Goal: Task Accomplishment & Management: Manage account settings

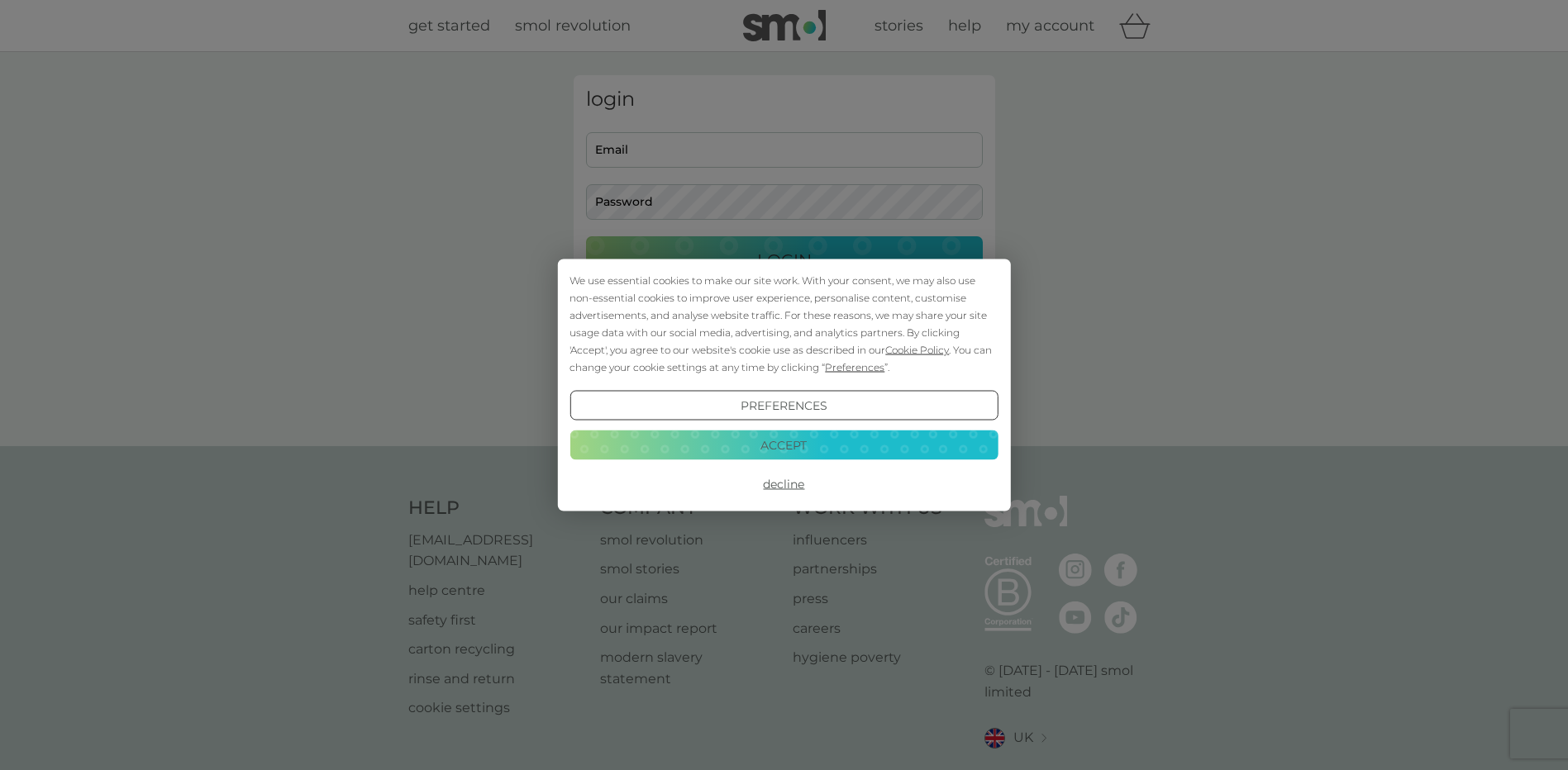
click at [760, 443] on button "Accept" at bounding box center [784, 444] width 429 height 30
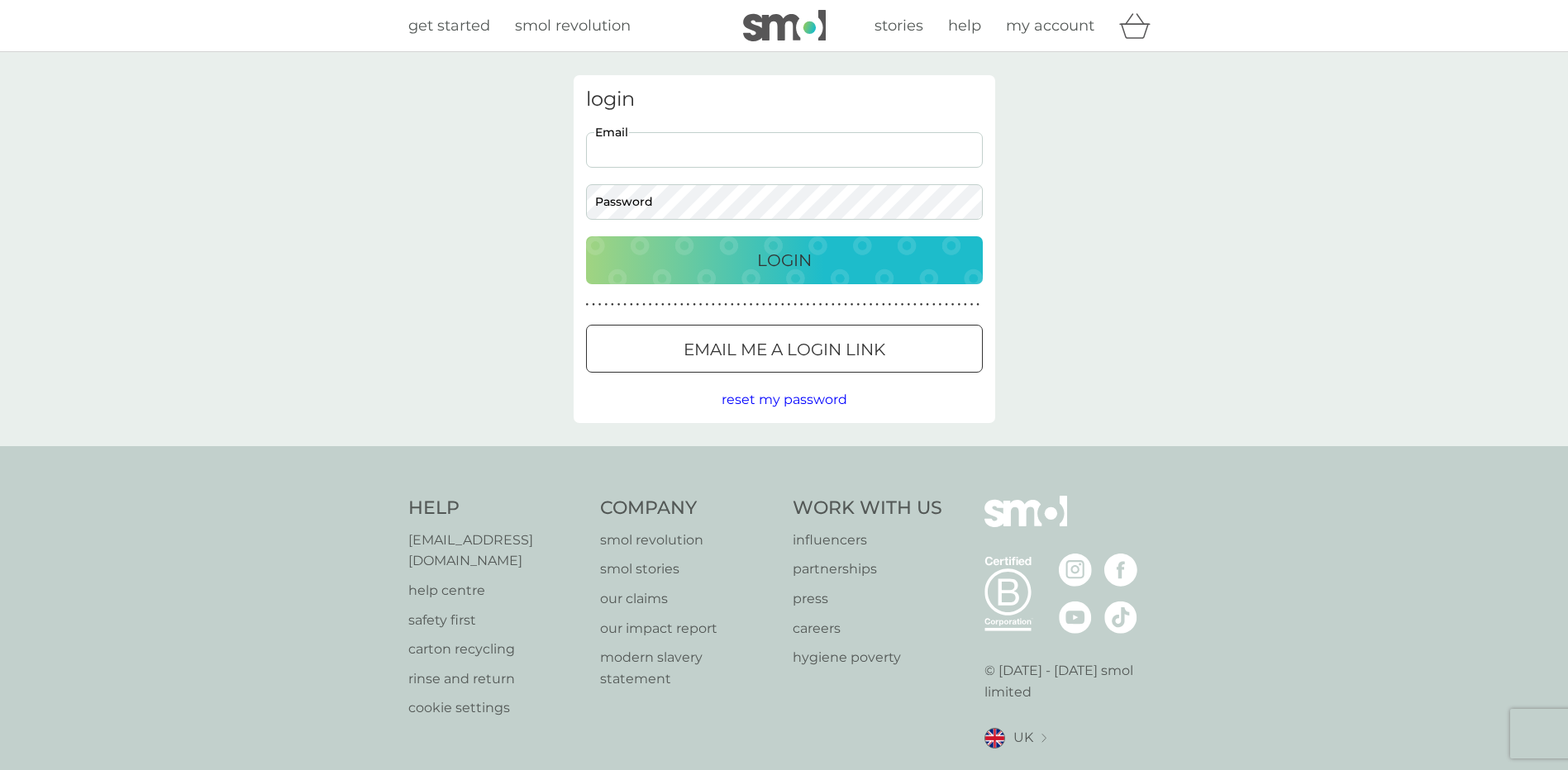
click at [707, 149] on input "Email" at bounding box center [784, 150] width 397 height 35
type input "iles.patricia@gmail.com"
click at [692, 259] on div "Login" at bounding box center [784, 260] width 364 height 27
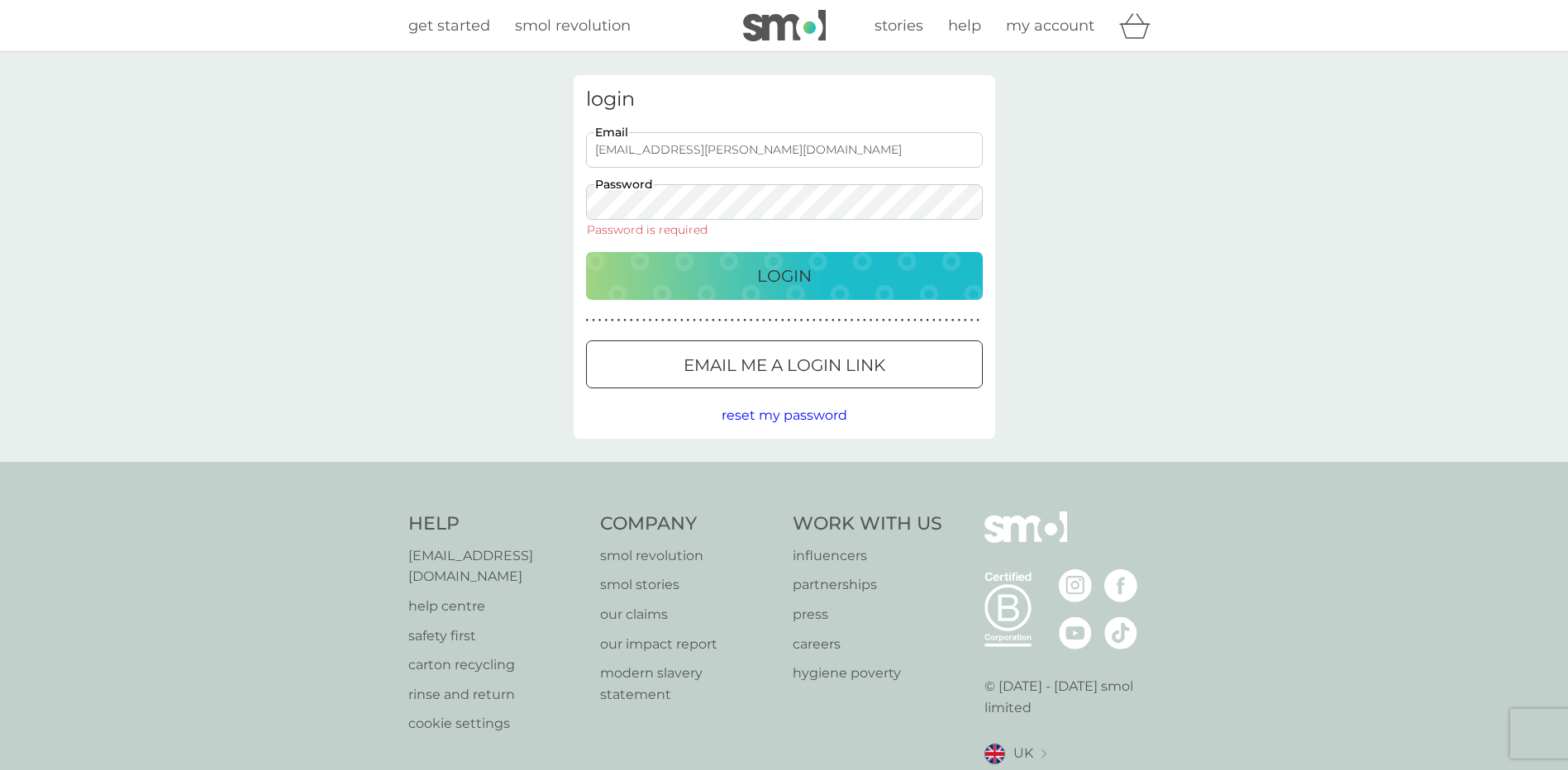
click at [763, 153] on input "iles.patricia@gmail.com" at bounding box center [784, 150] width 397 height 35
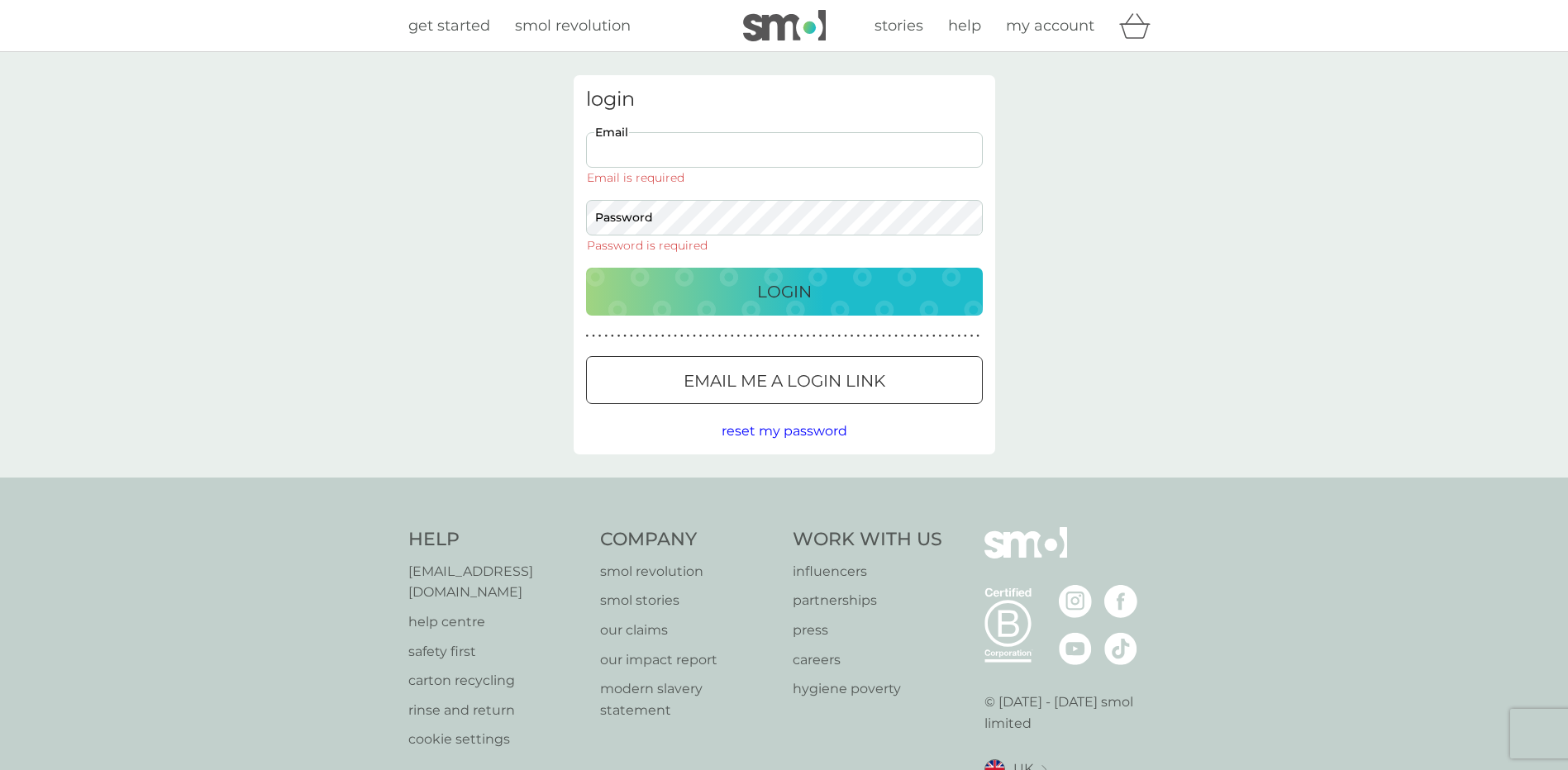
click at [669, 146] on input "Email" at bounding box center [784, 150] width 397 height 35
type input "iles.patricia@gmail.com"
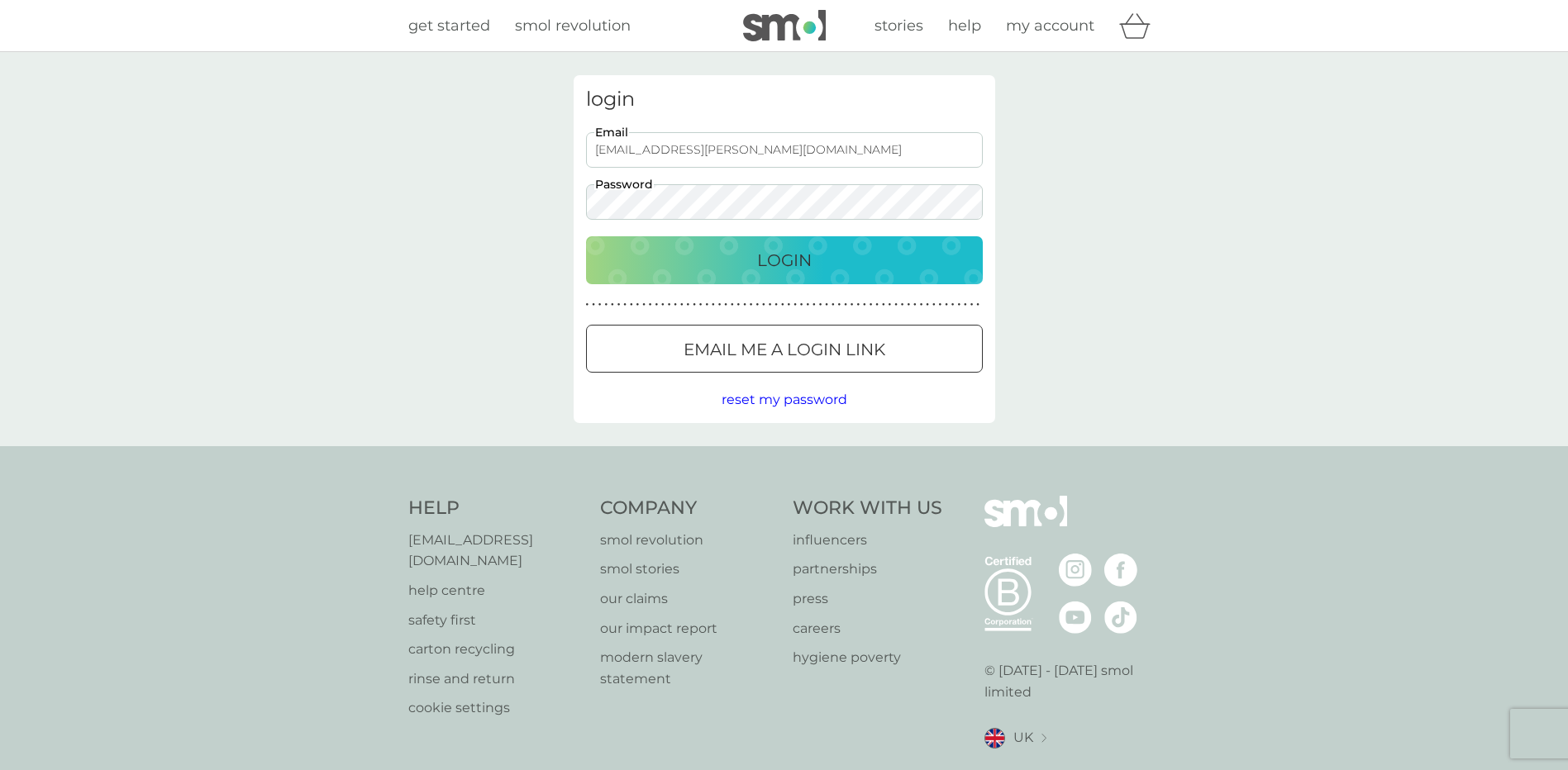
click at [586, 236] on button "Login" at bounding box center [784, 260] width 397 height 48
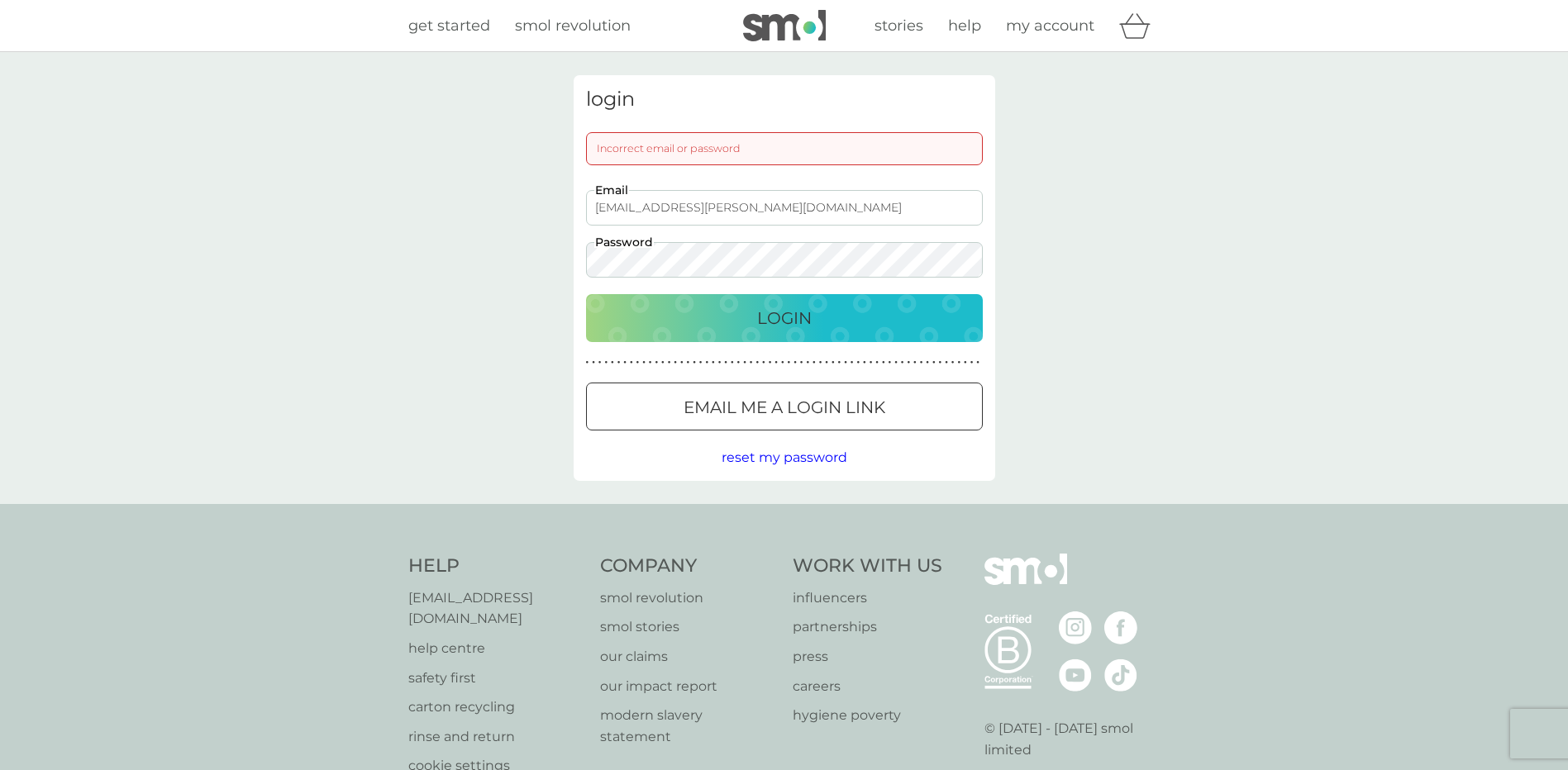
click at [494, 256] on div "login Incorrect email or password iles.patricia@gmail.com Email Password Login …" at bounding box center [784, 278] width 1568 height 452
click at [775, 313] on p "Login" at bounding box center [784, 318] width 55 height 27
click at [776, 311] on p "Login" at bounding box center [784, 318] width 55 height 27
click at [790, 460] on span "reset my password" at bounding box center [784, 458] width 126 height 16
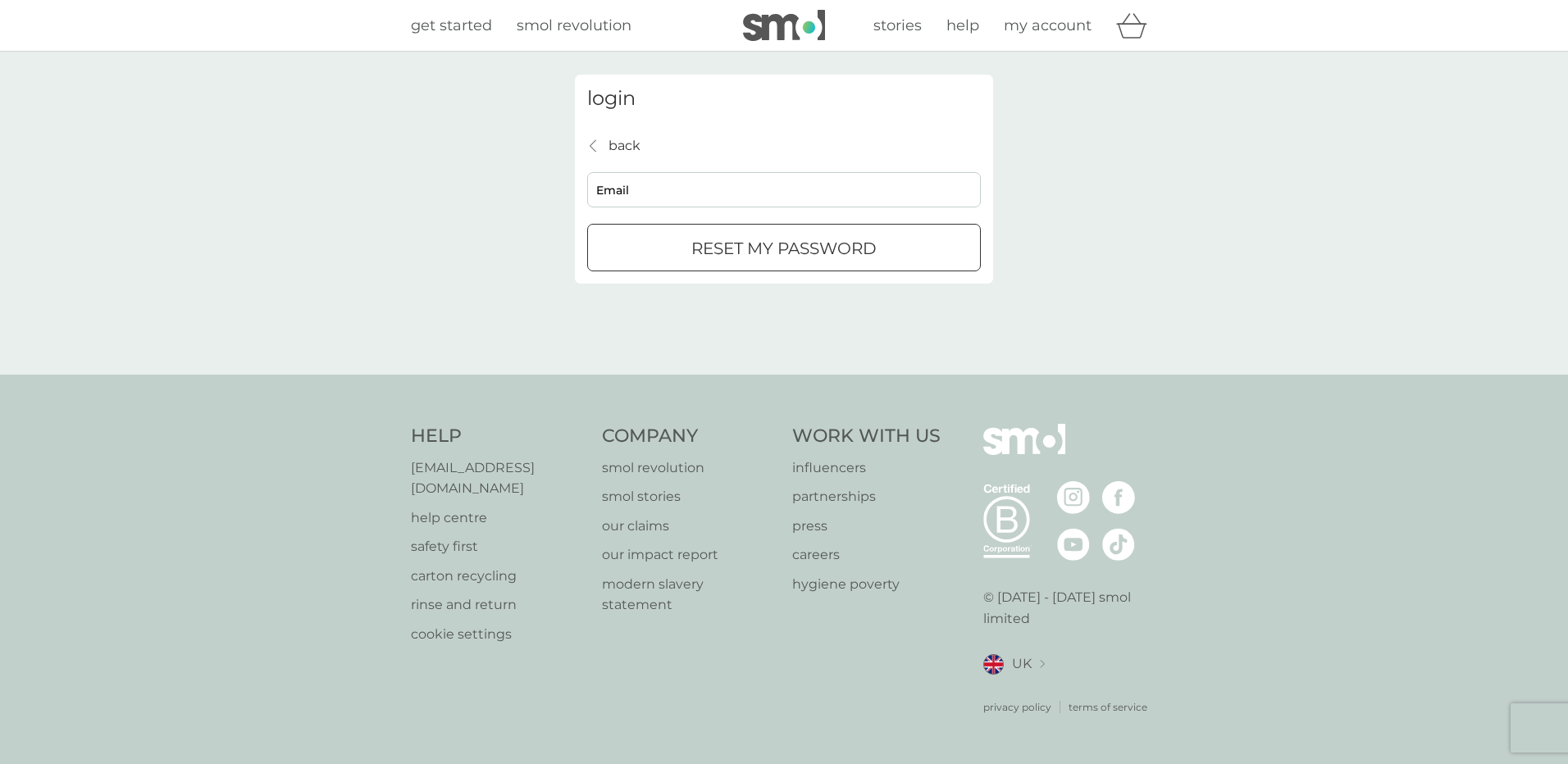
click at [726, 191] on input "Email" at bounding box center [784, 190] width 394 height 35
type input "iles.patricia@gmail.com"
click at [701, 253] on p "reset my password" at bounding box center [784, 249] width 185 height 26
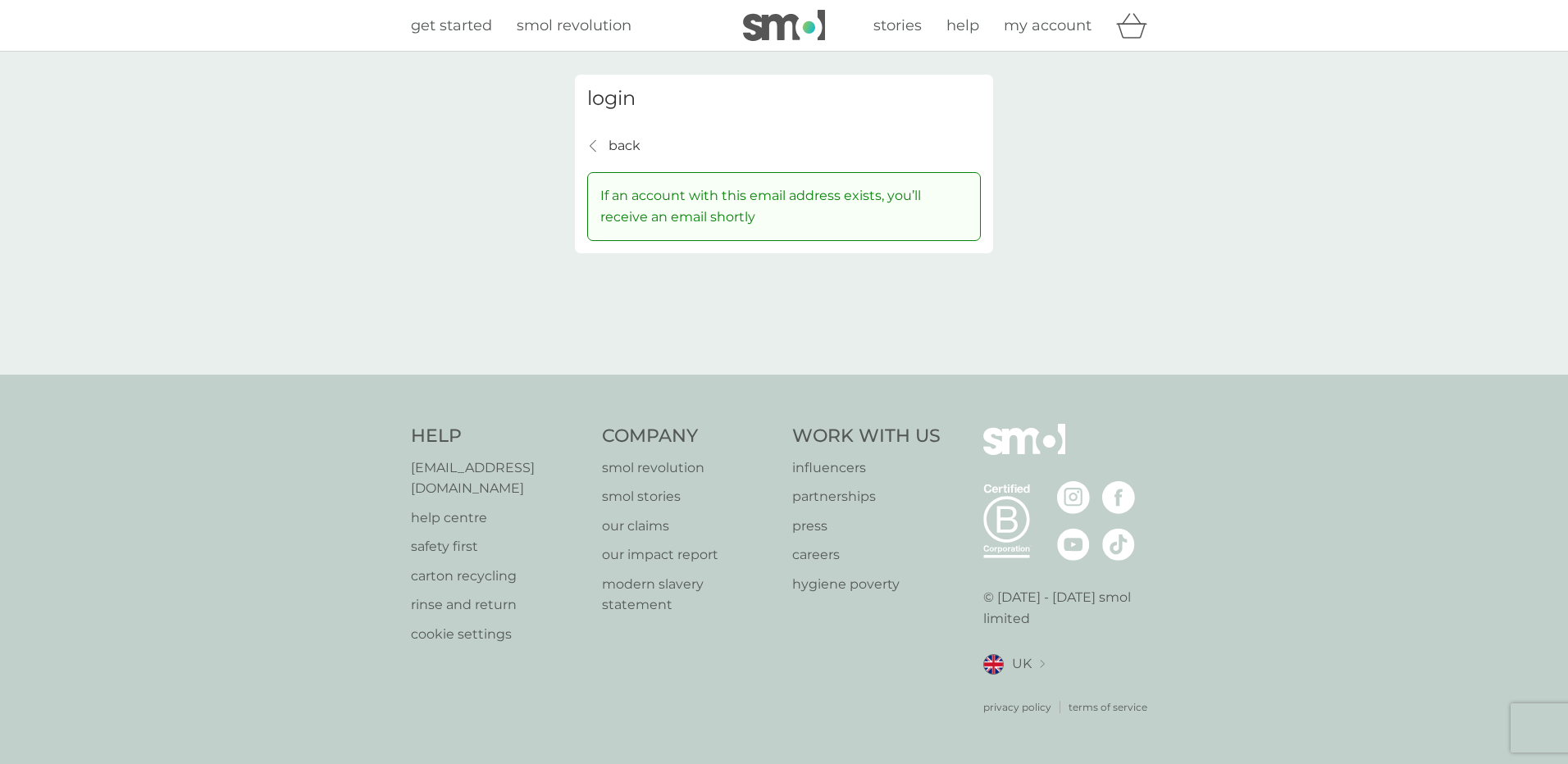
click at [625, 147] on p "back" at bounding box center [625, 146] width 32 height 21
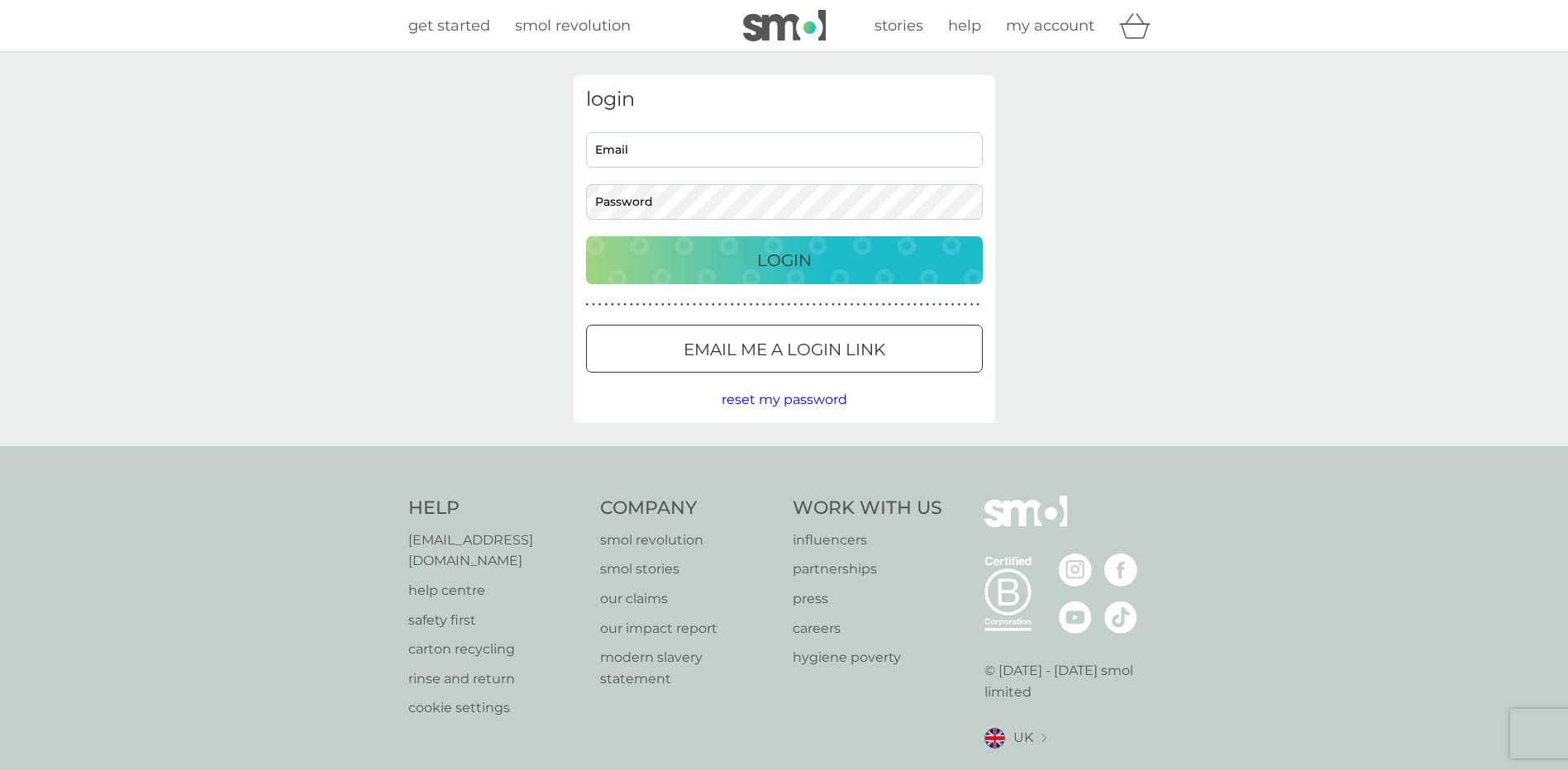
click at [643, 158] on input "Email" at bounding box center [784, 150] width 397 height 35
type input "iles.patricia@gmail.com"
click at [725, 266] on div "Login" at bounding box center [784, 260] width 364 height 27
click at [648, 148] on input "Email" at bounding box center [784, 150] width 397 height 35
type input "iles.patricia@gmail.com"
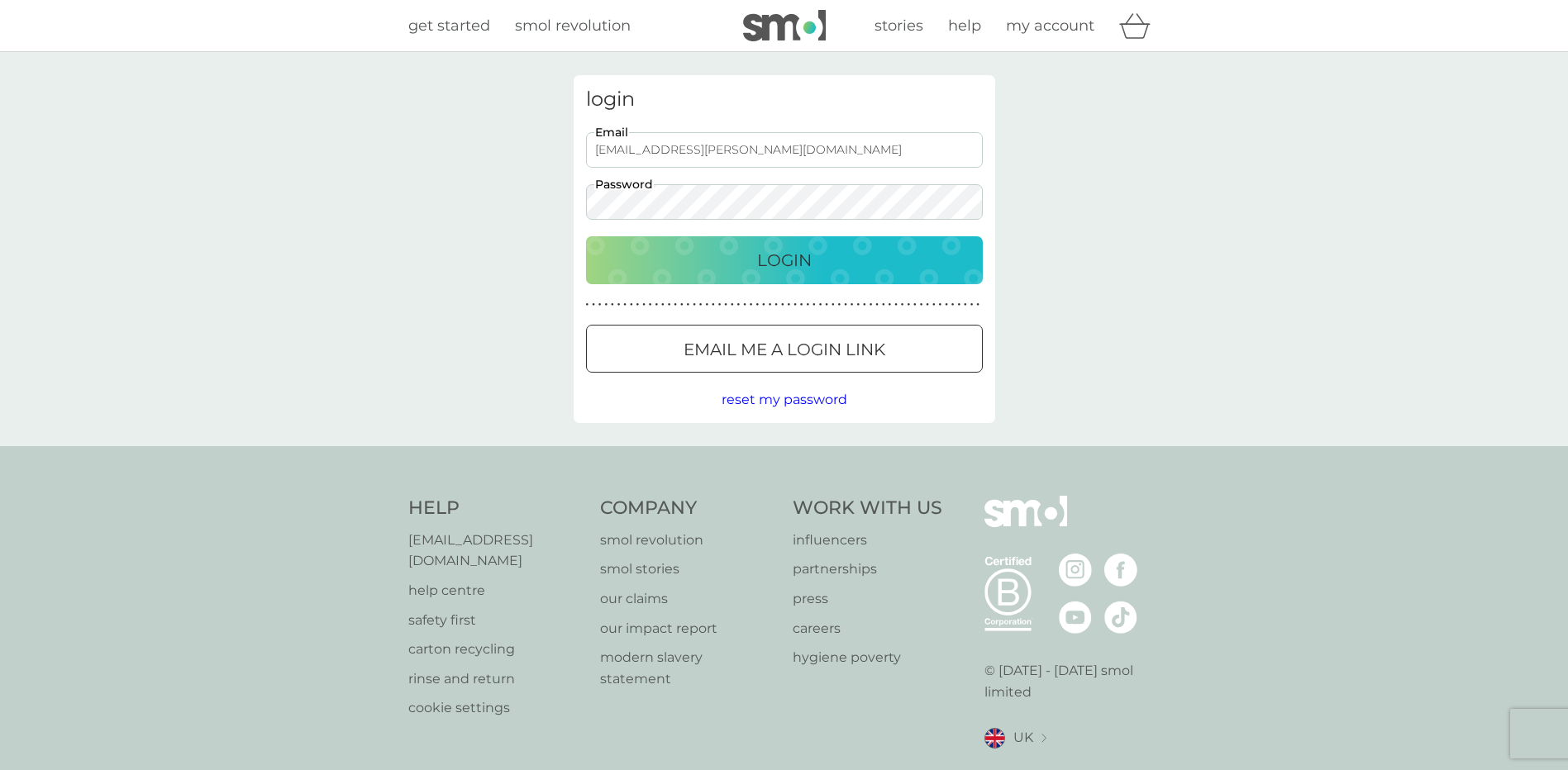
click at [586, 236] on button "Login" at bounding box center [784, 260] width 397 height 48
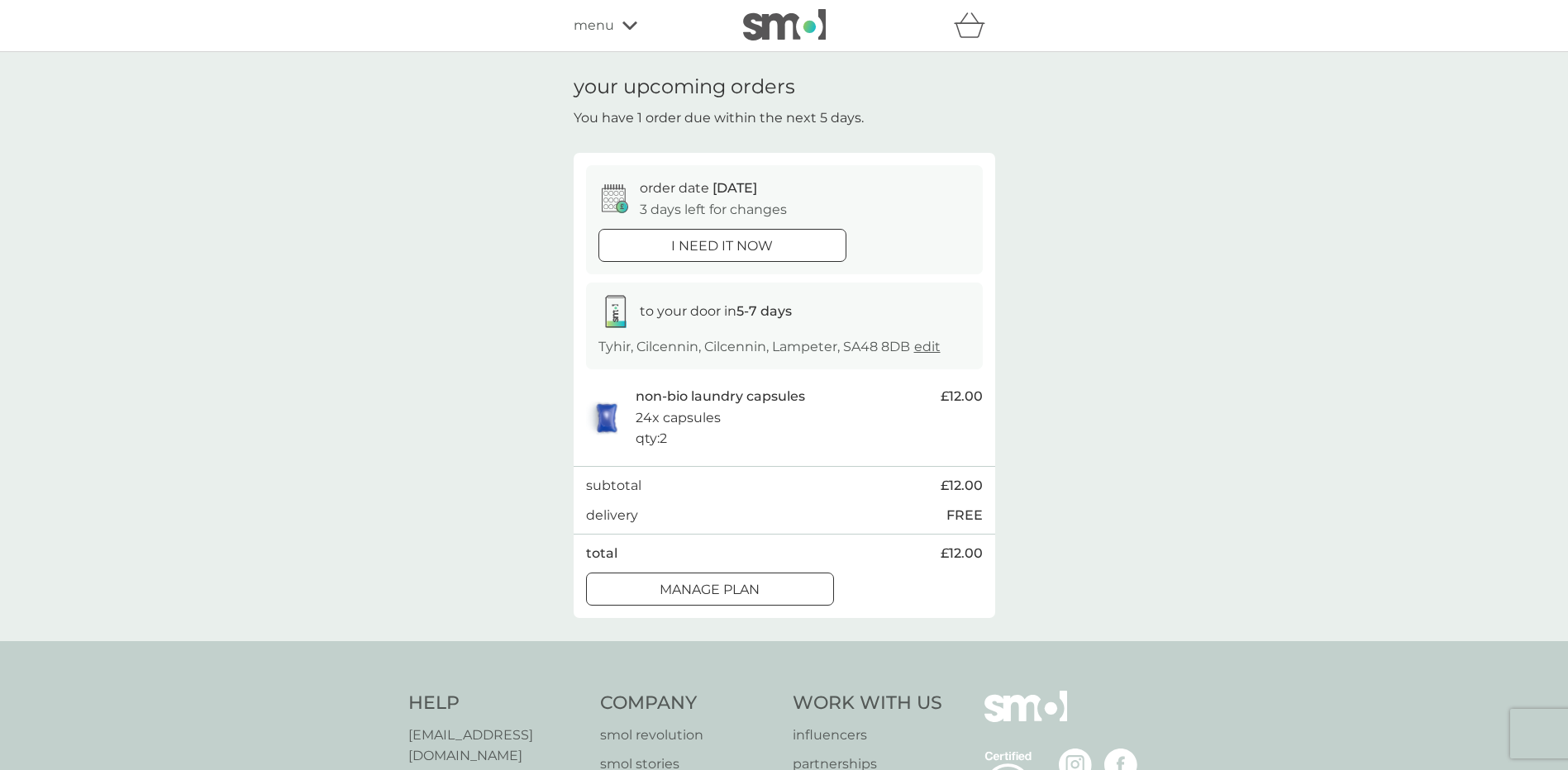
click at [751, 250] on div at bounding box center [722, 246] width 59 height 18
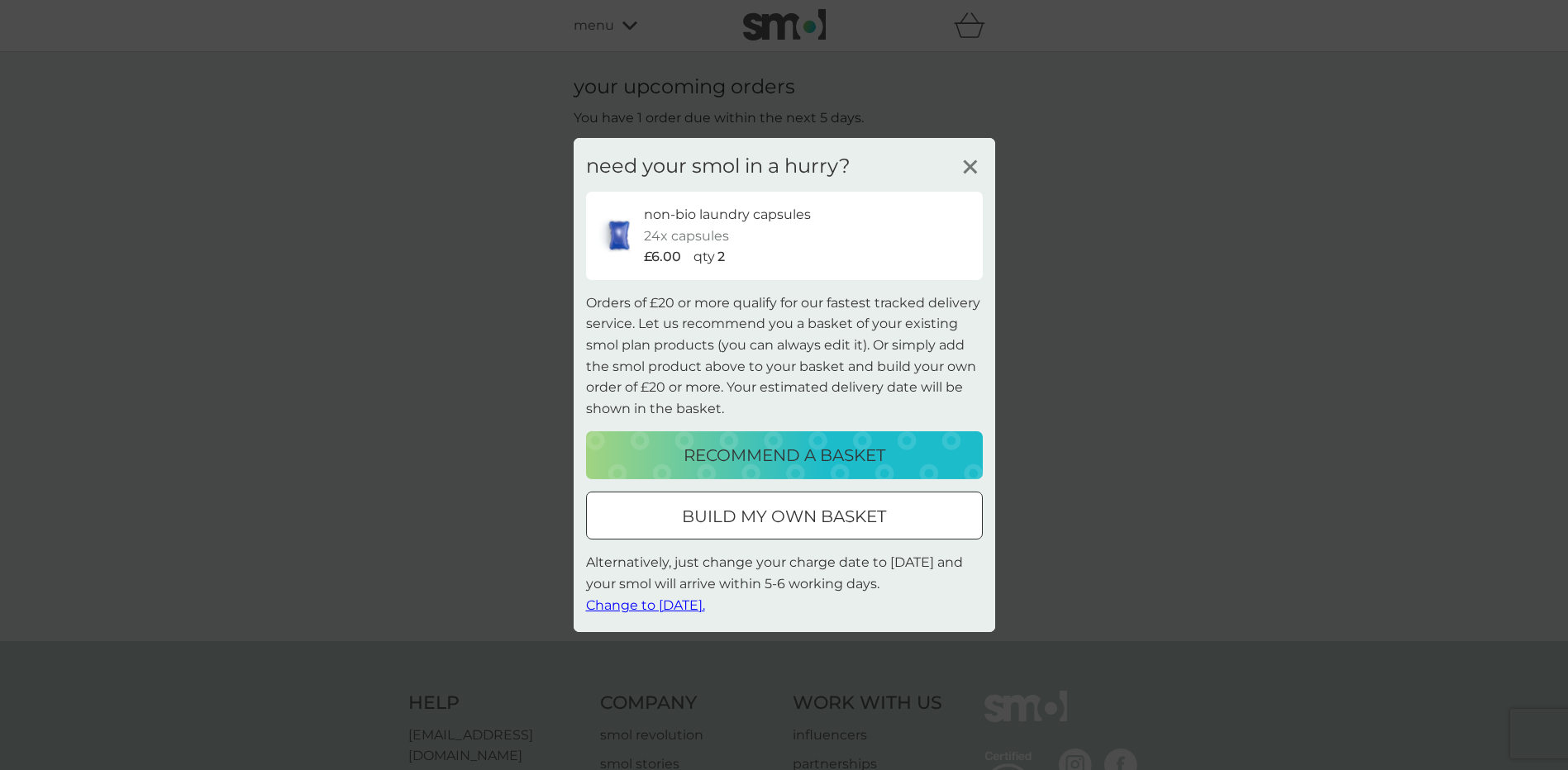
click at [968, 162] on icon at bounding box center [970, 167] width 25 height 25
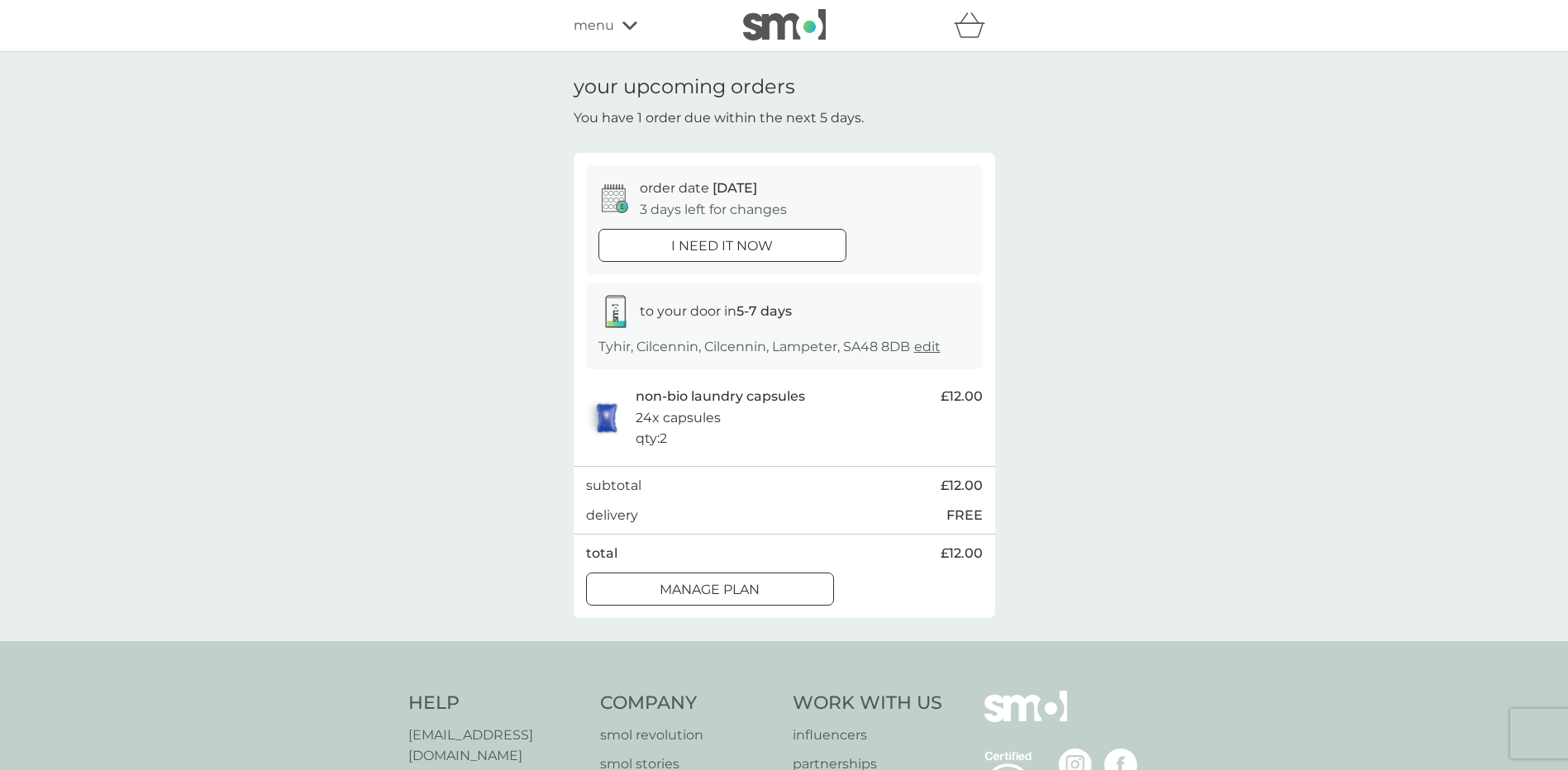
click at [731, 257] on button "i need it now" at bounding box center [722, 245] width 248 height 33
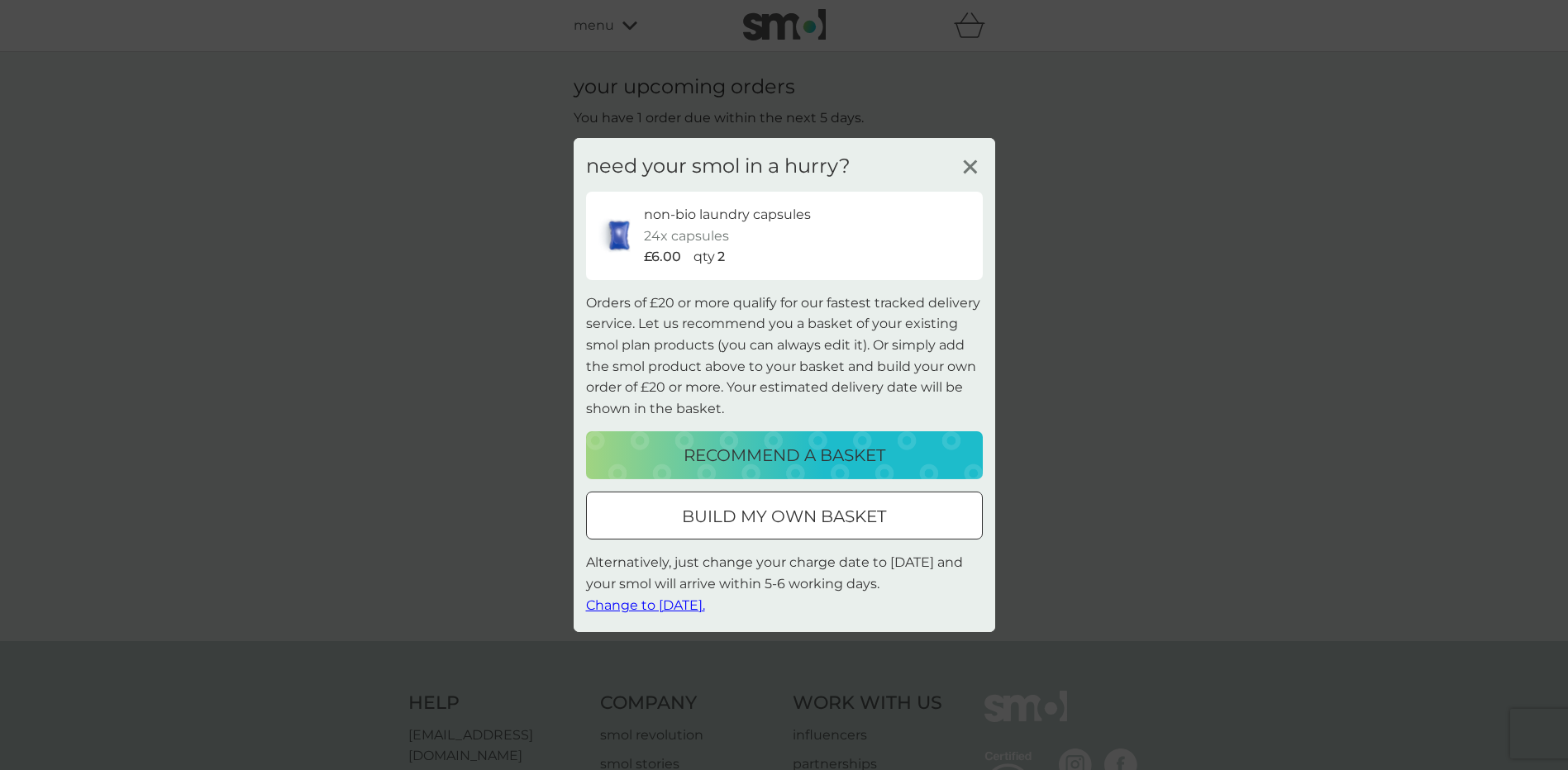
click at [665, 604] on span "Change to [DATE]." at bounding box center [645, 604] width 119 height 16
